Goal: Check status: Check status

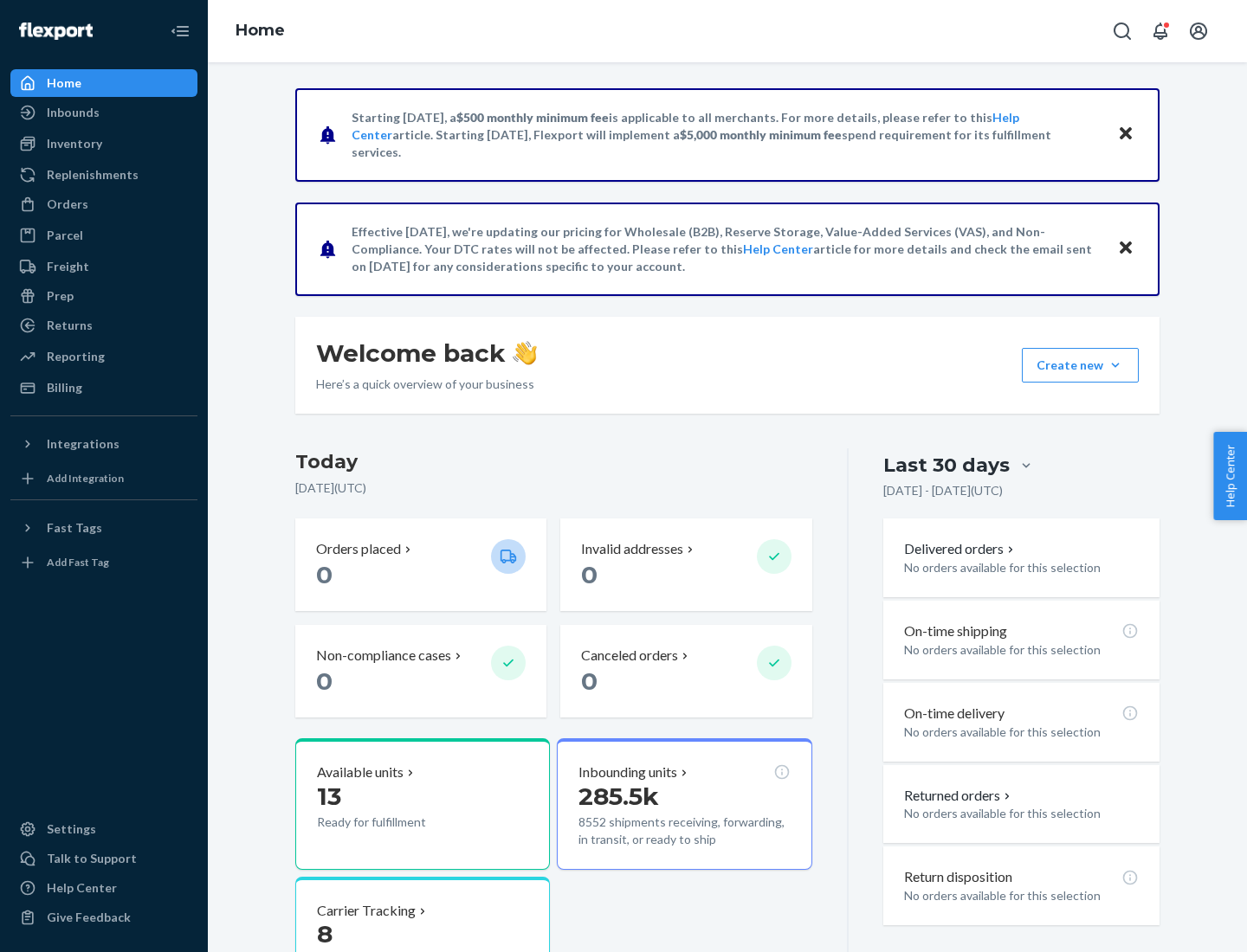
click at [1115, 365] on button "Create new Create new inbound Create new order Create new product" at bounding box center [1080, 365] width 117 height 34
click at [104, 236] on div "Parcel" at bounding box center [104, 235] width 183 height 24
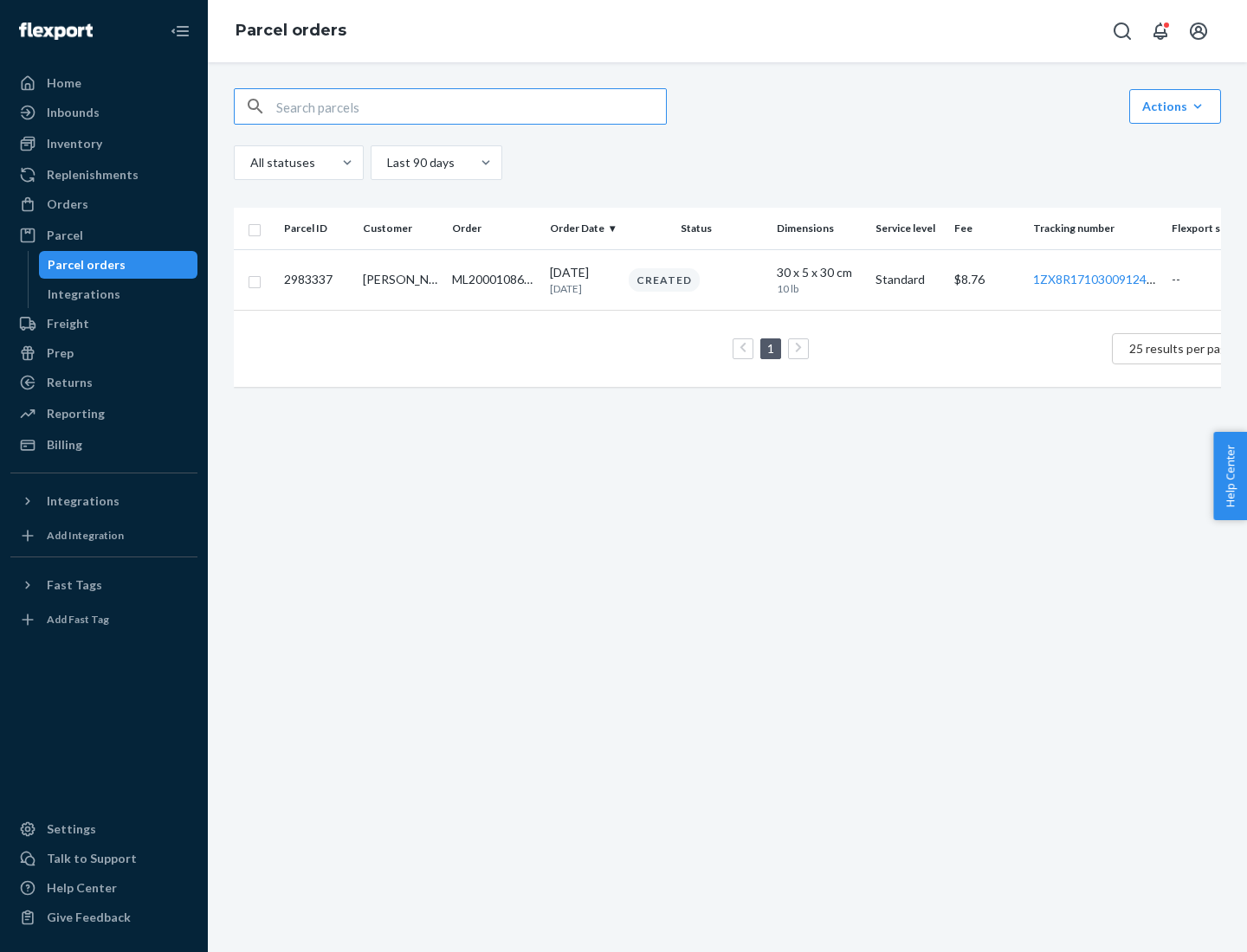
click at [117, 265] on div "Parcel orders" at bounding box center [87, 265] width 78 height 17
type input "2983337"
